Goal: Task Accomplishment & Management: Use online tool/utility

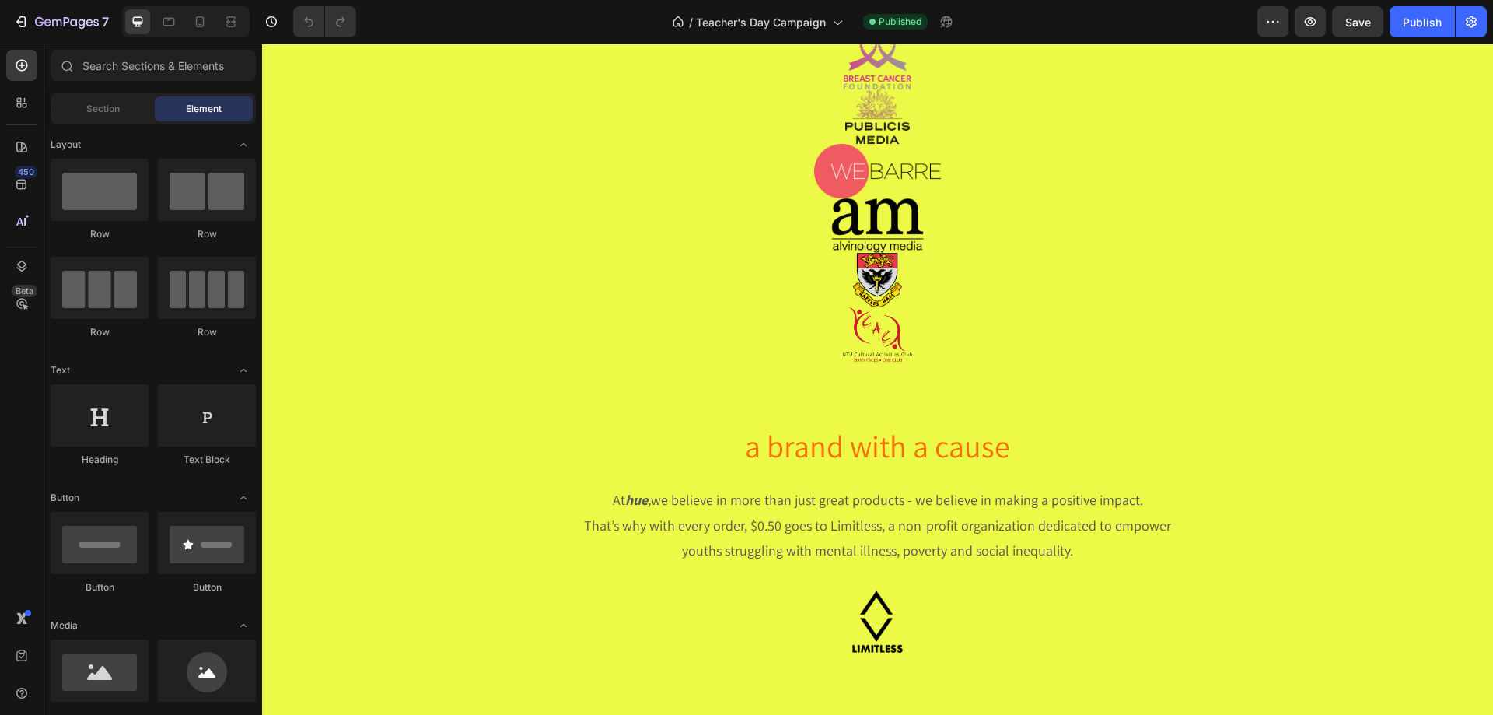
scroll to position [3501, 0]
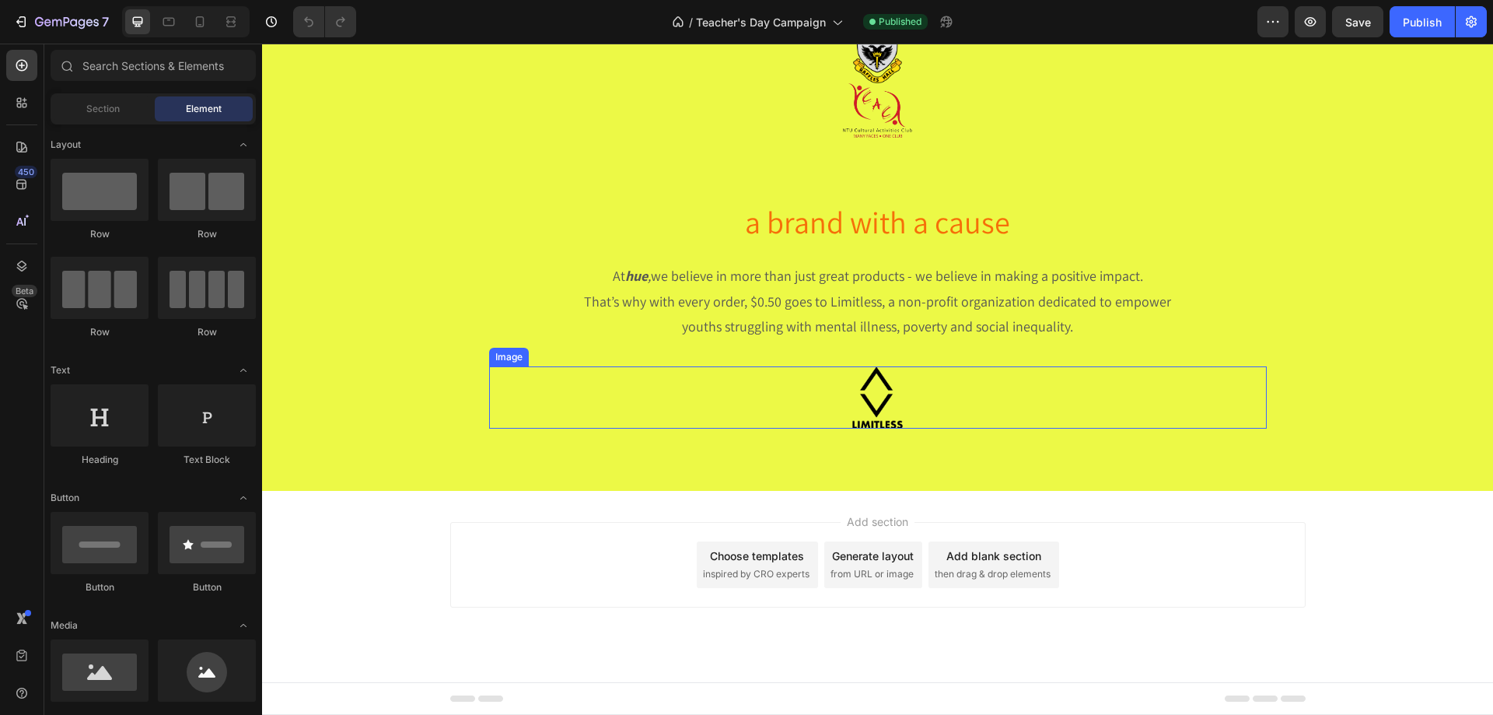
click at [940, 398] on img at bounding box center [878, 397] width 778 height 62
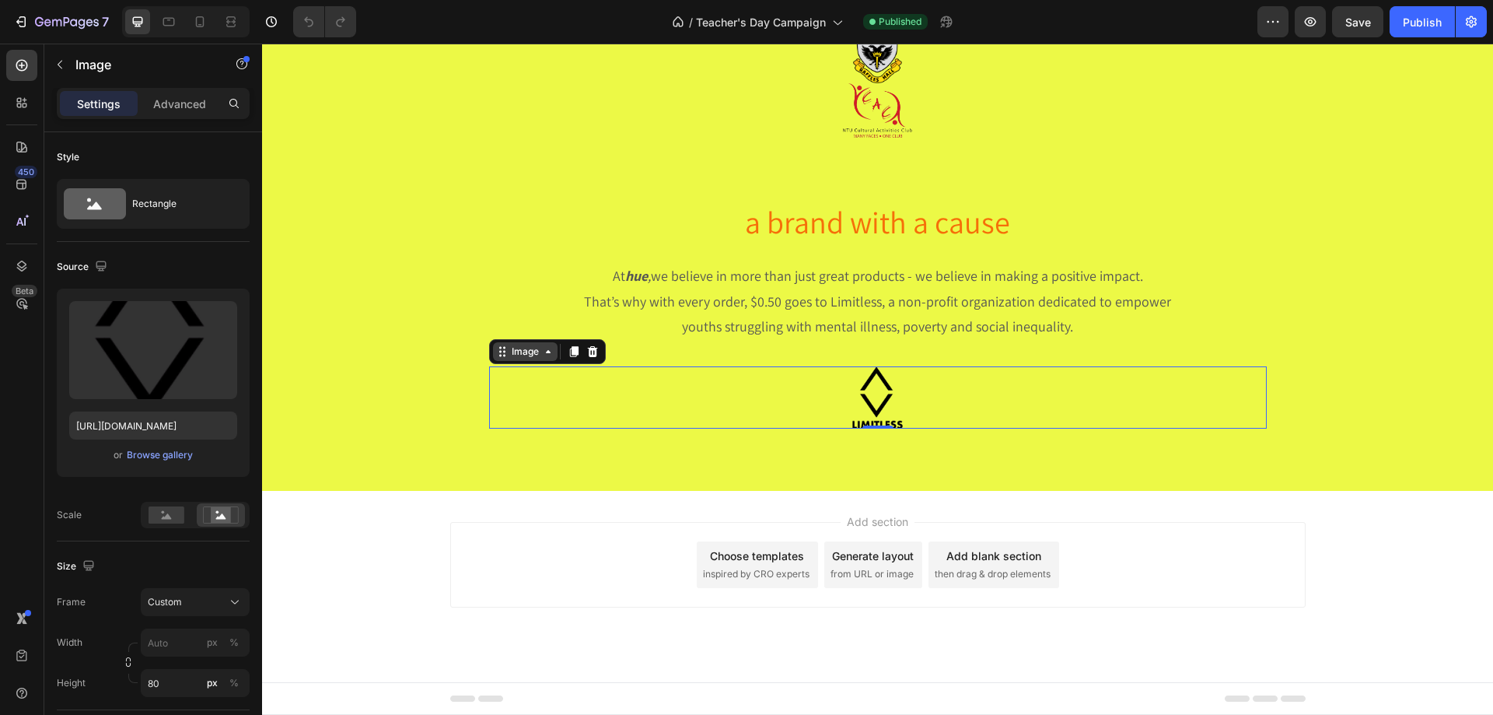
click at [509, 355] on div "Image" at bounding box center [525, 352] width 33 height 14
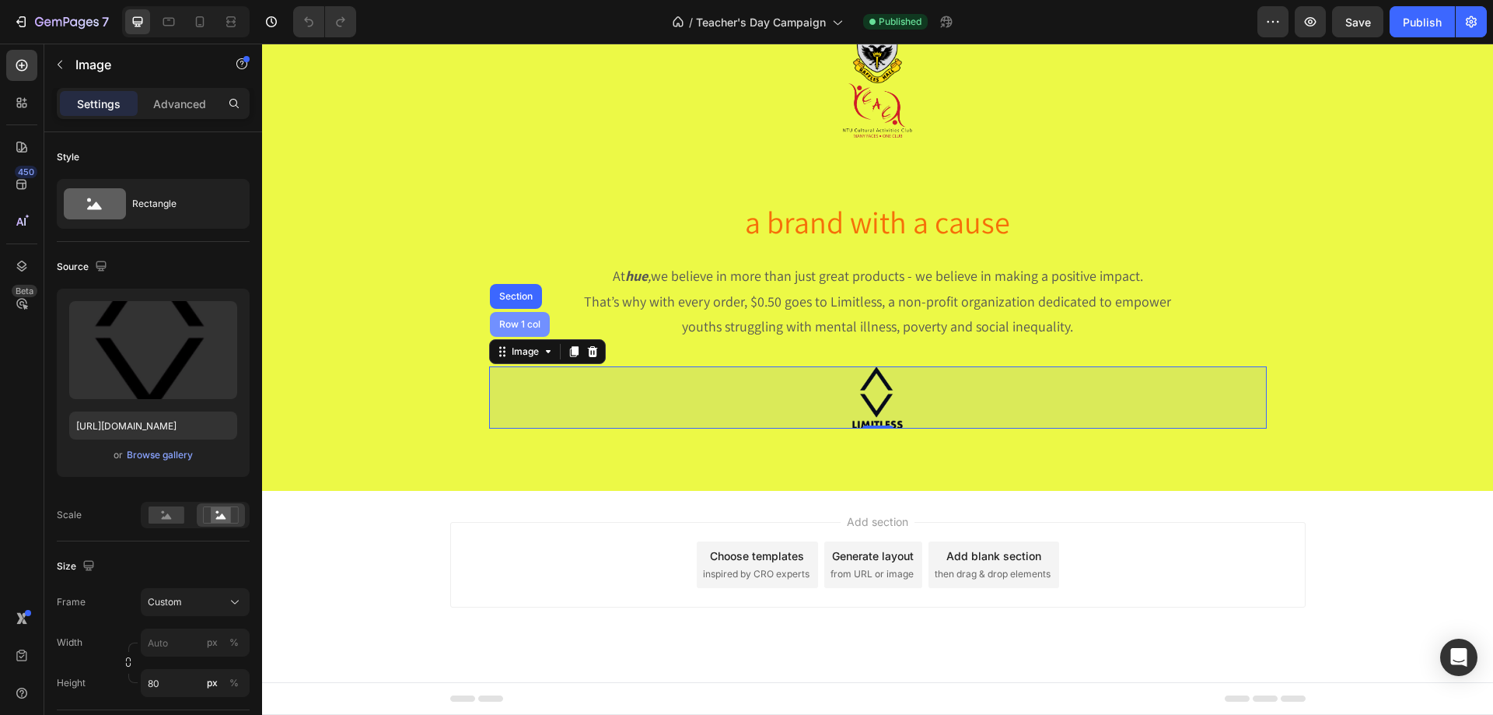
click at [516, 324] on div "Row 1 col" at bounding box center [519, 324] width 47 height 9
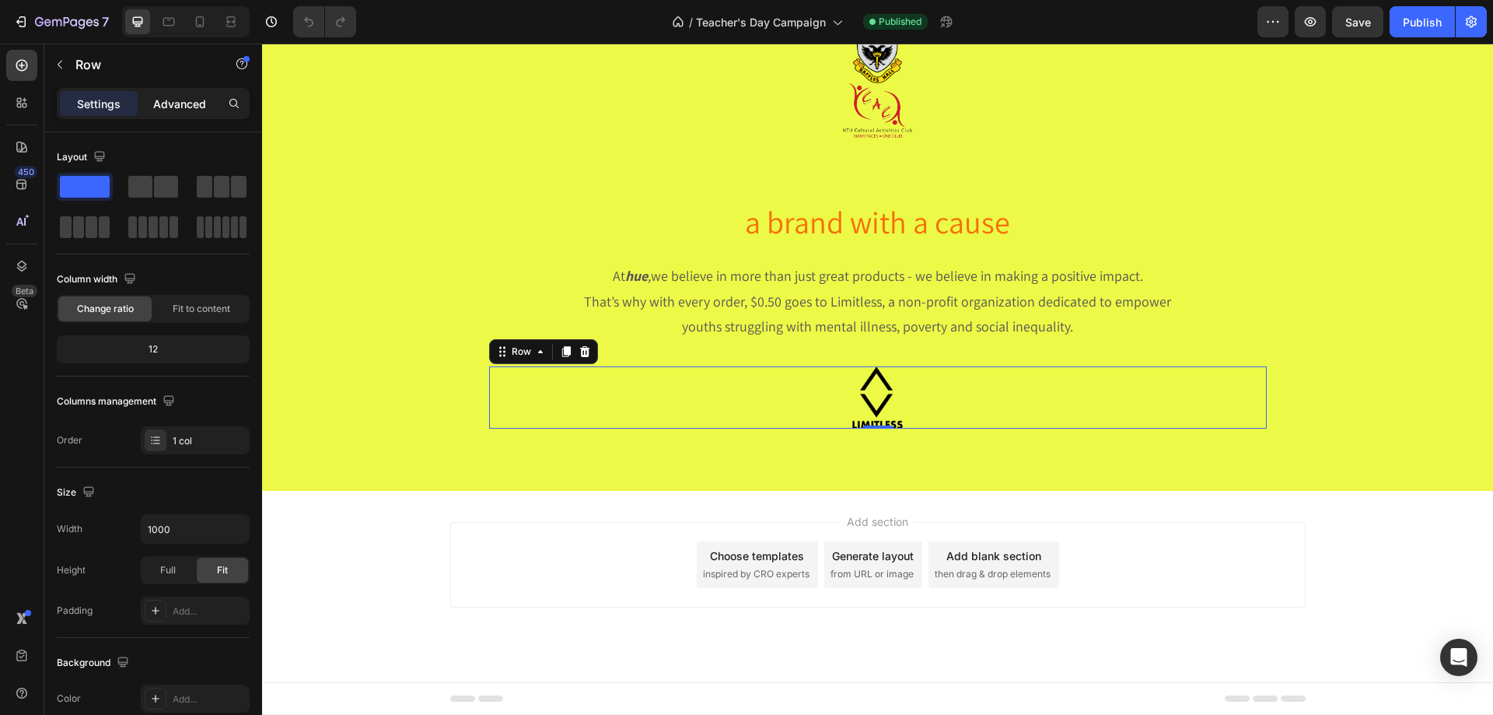
click at [183, 113] on div "Advanced" at bounding box center [180, 103] width 78 height 25
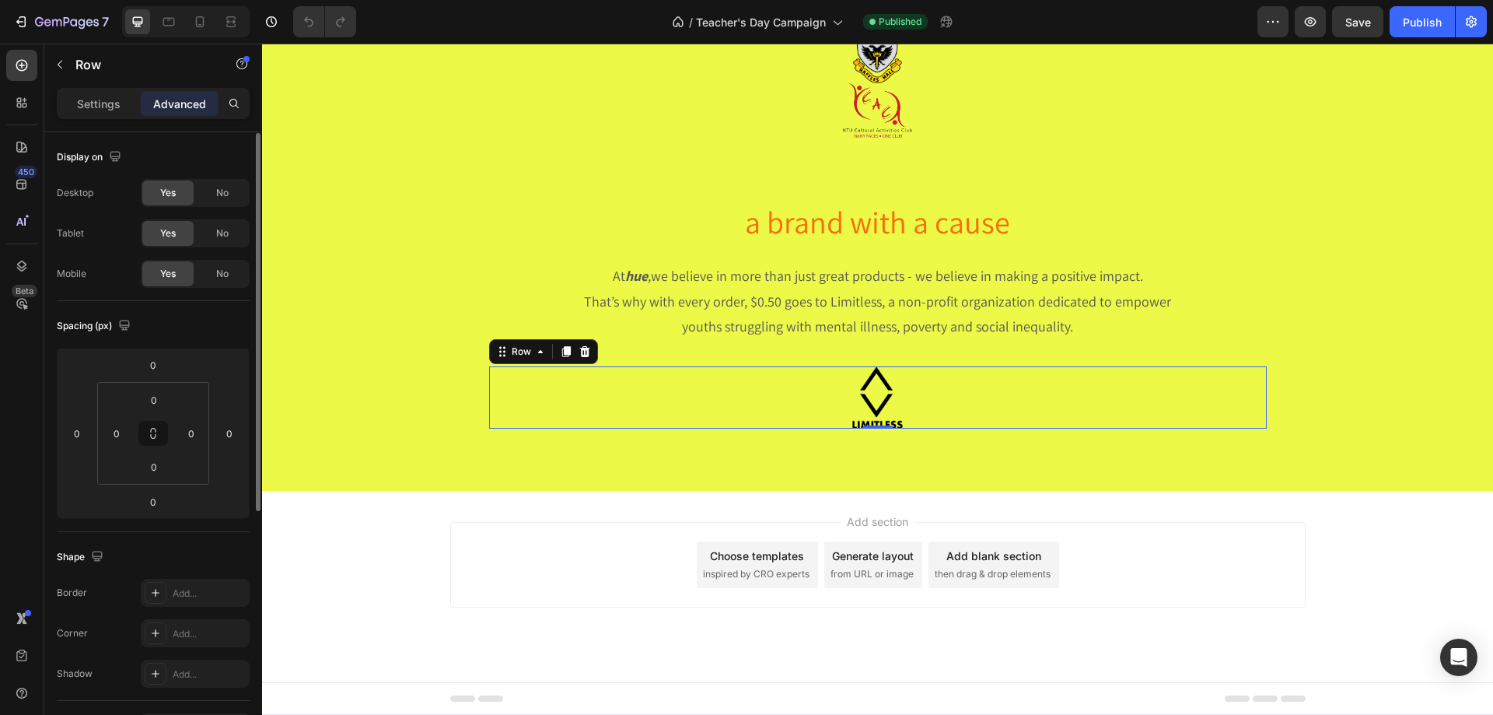
scroll to position [411, 0]
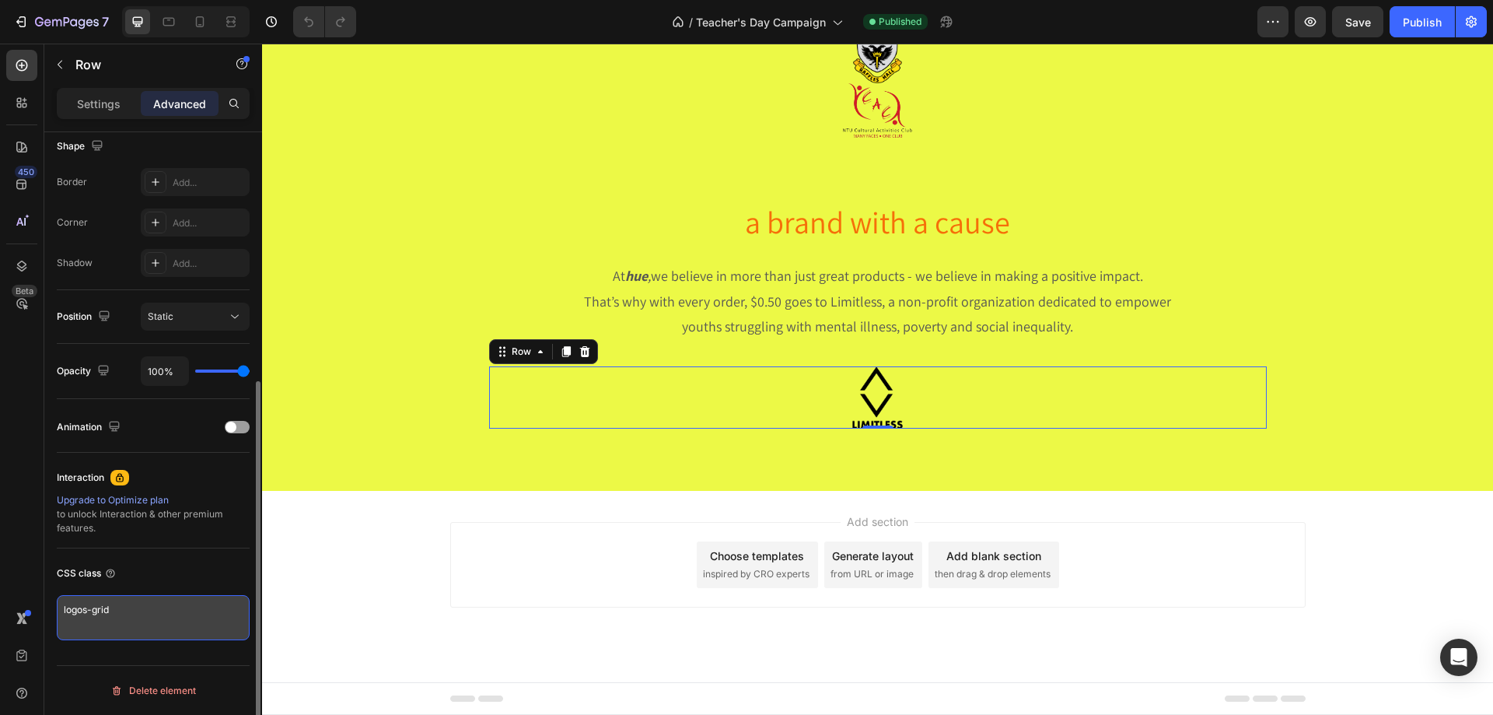
click at [123, 617] on textarea "logos-grid" at bounding box center [153, 617] width 193 height 45
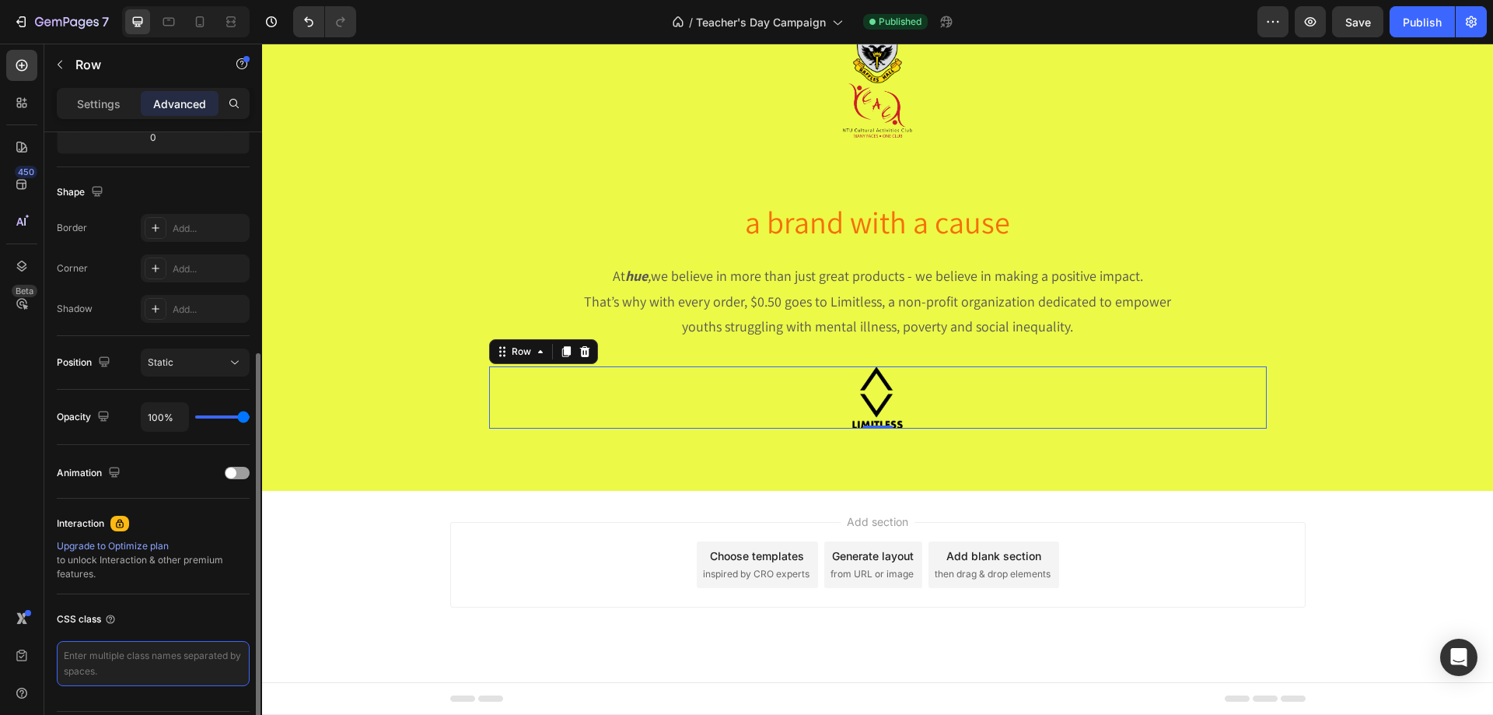
scroll to position [0, 0]
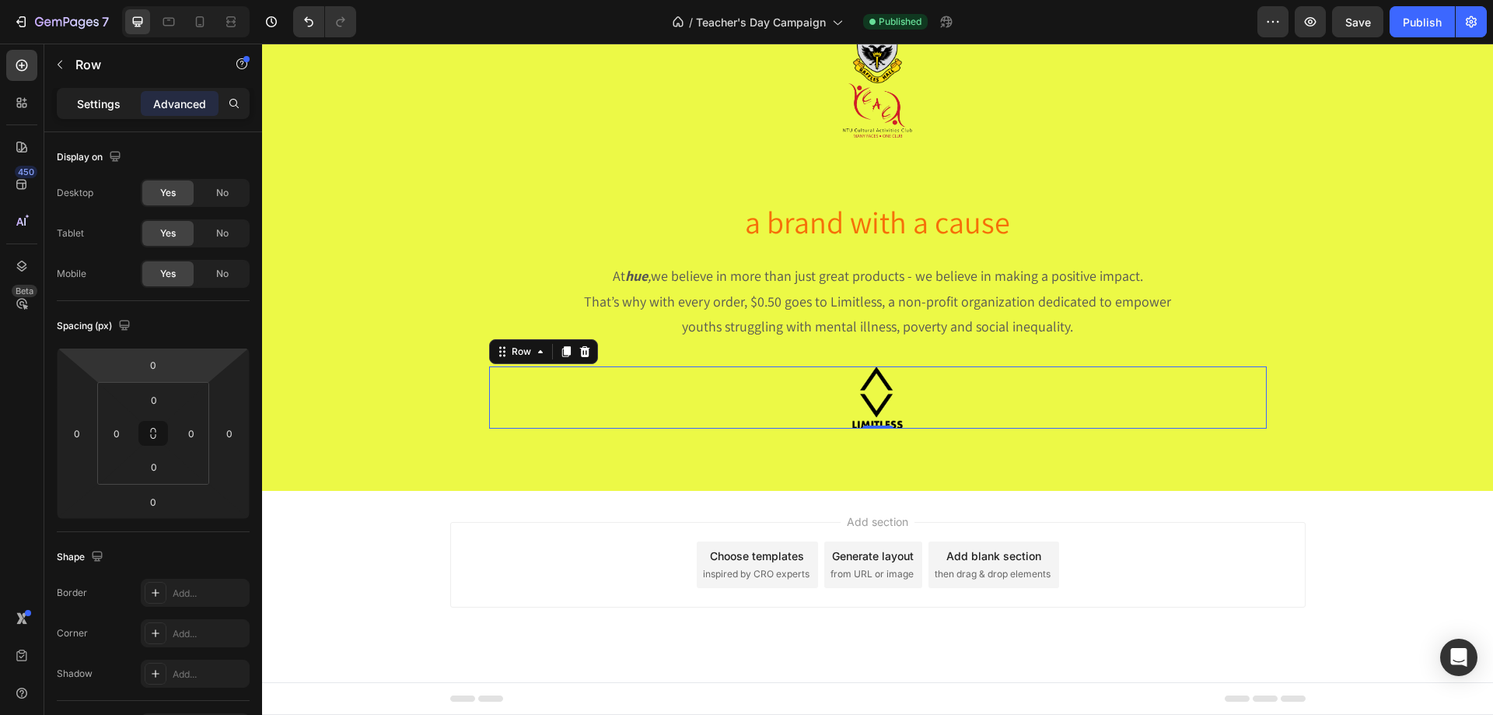
click at [89, 96] on p "Settings" at bounding box center [99, 104] width 44 height 16
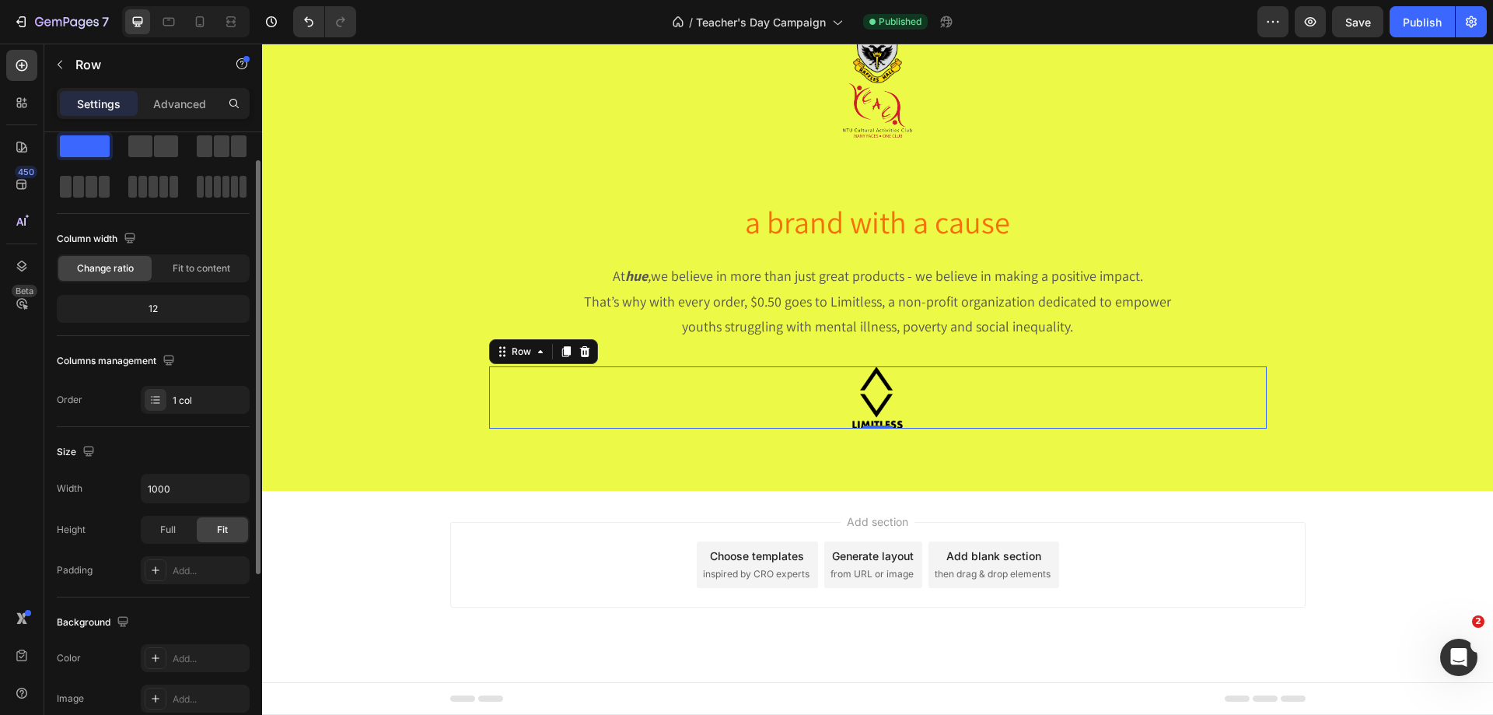
scroll to position [41, 0]
click at [165, 97] on p "Advanced" at bounding box center [179, 104] width 53 height 16
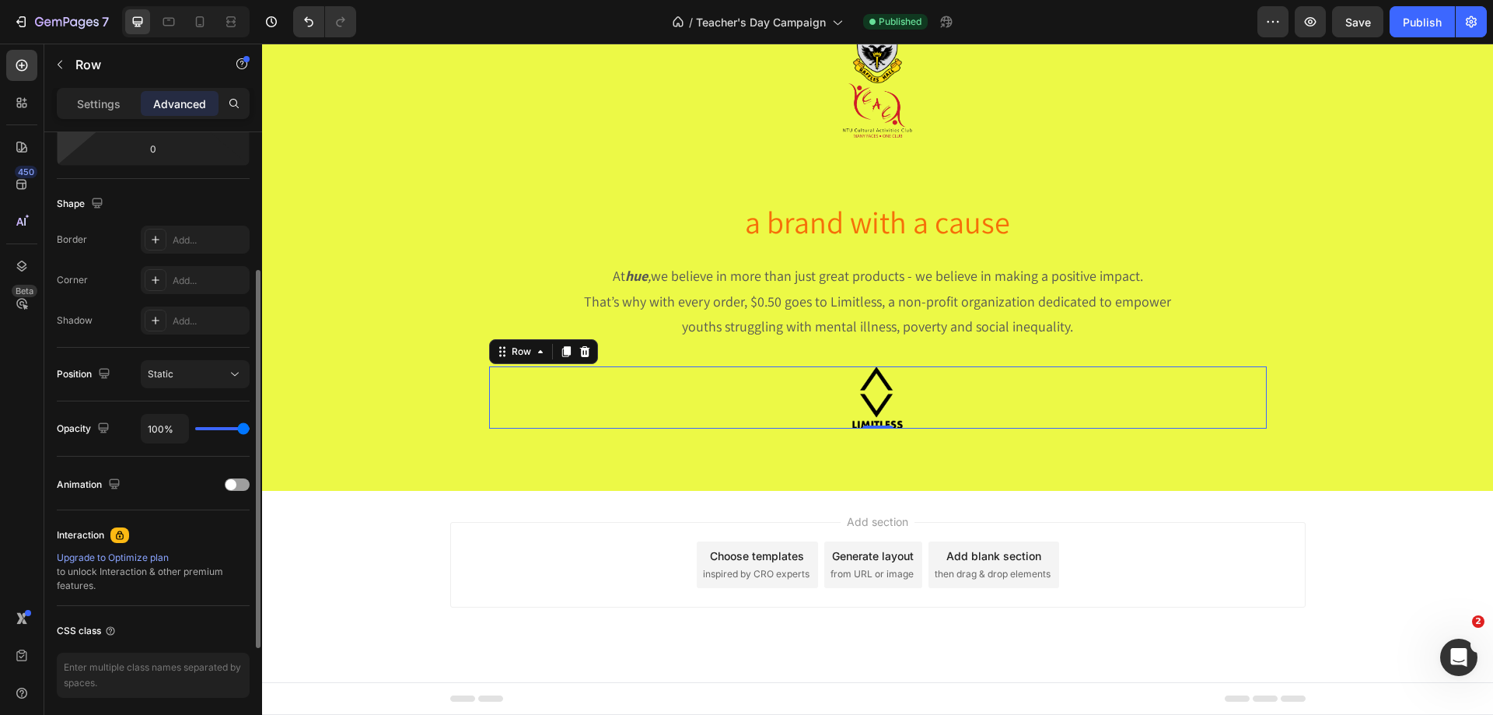
scroll to position [411, 0]
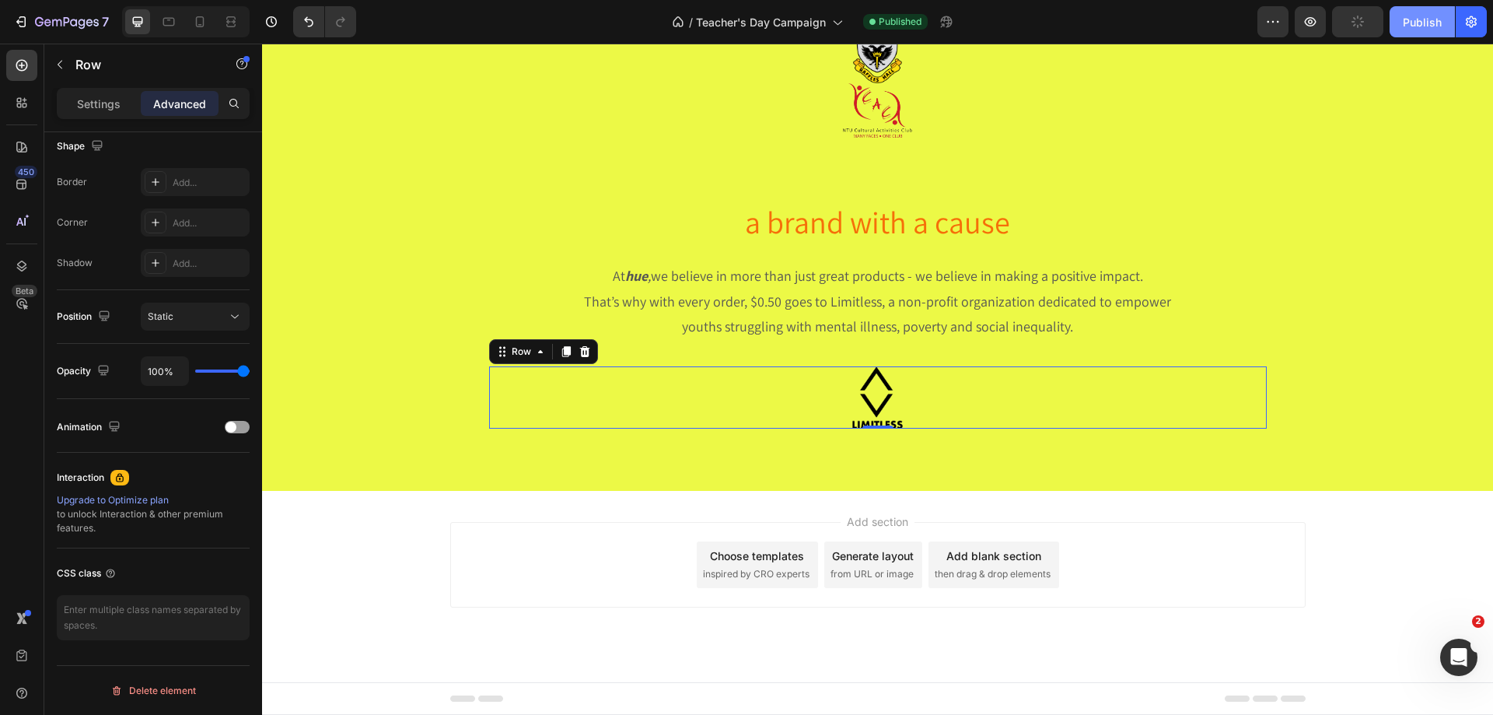
click at [1417, 23] on div "Publish" at bounding box center [1422, 22] width 39 height 16
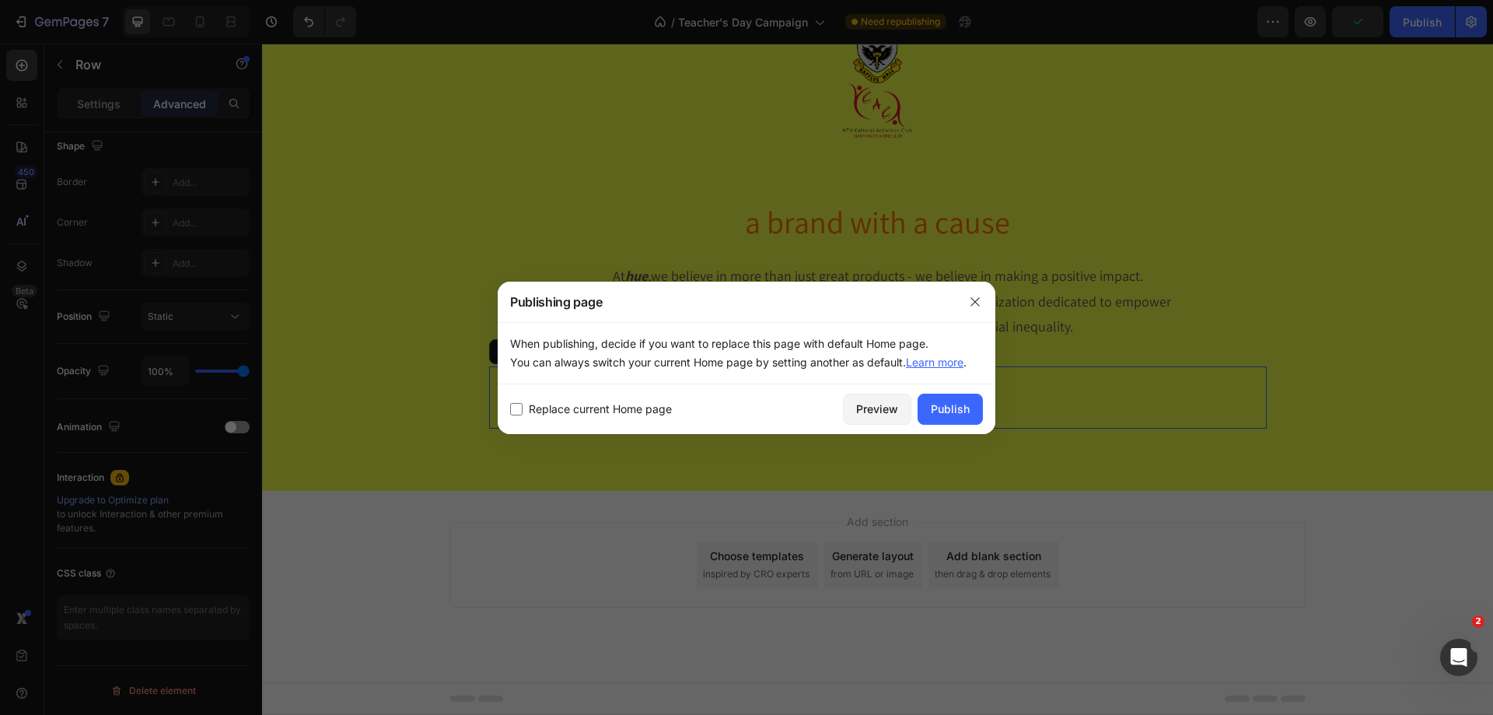
click at [549, 408] on span "Replace current Home page" at bounding box center [600, 409] width 143 height 19
checkbox input "true"
click at [936, 403] on div "Publish" at bounding box center [950, 409] width 39 height 16
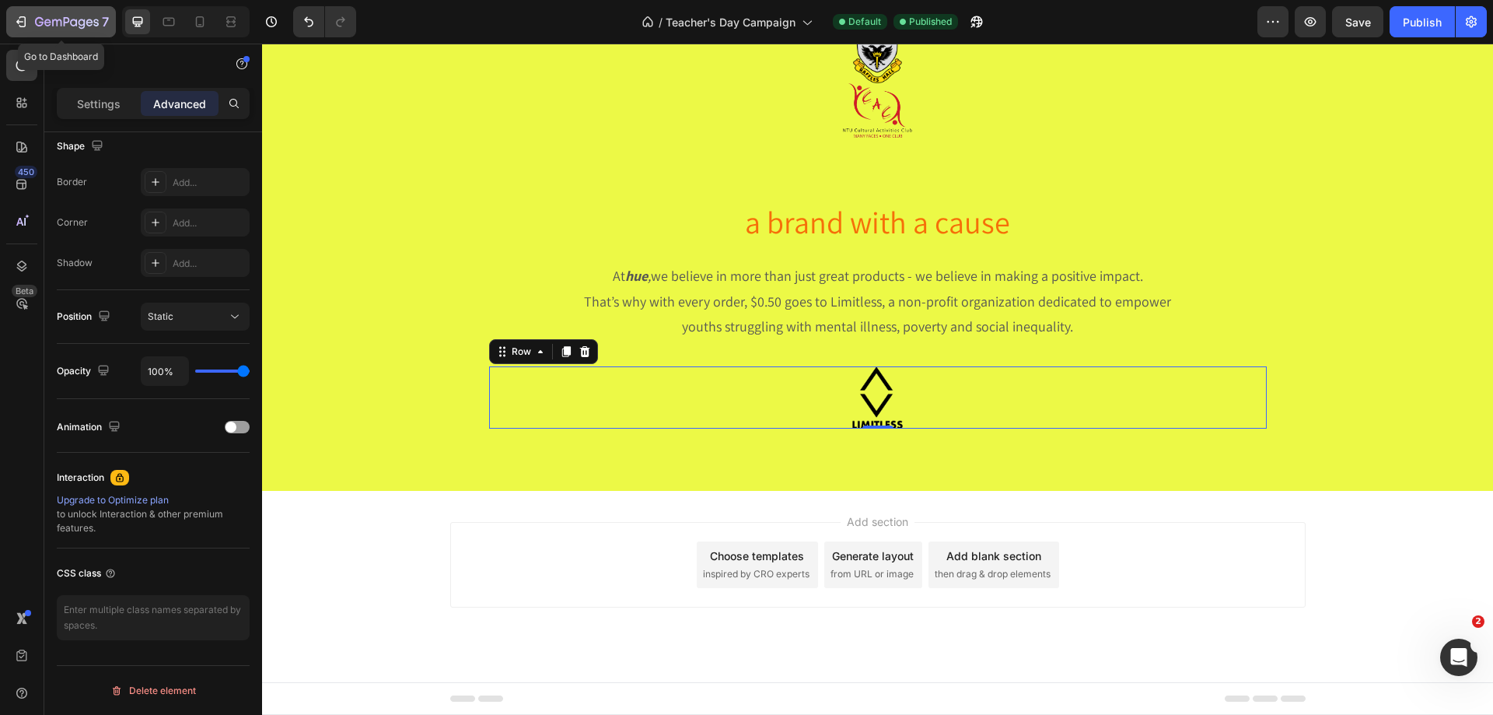
click at [26, 26] on icon "button" at bounding box center [21, 22] width 16 height 16
